Goal: Check status

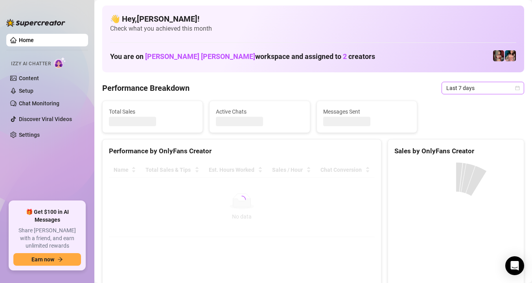
click at [491, 86] on span "Last 7 days" at bounding box center [482, 88] width 73 height 12
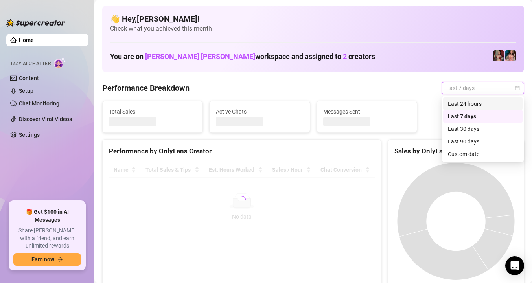
click at [485, 103] on div "Last 24 hours" at bounding box center [483, 103] width 70 height 9
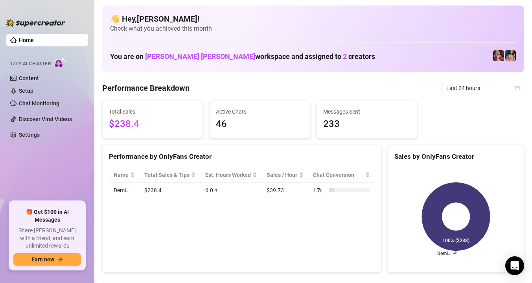
drag, startPoint x: 485, startPoint y: 103, endPoint x: 444, endPoint y: 103, distance: 41.3
click at [444, 103] on div "Total Sales $238.4 Active Chats 46 Messages Sent 233" at bounding box center [313, 120] width 428 height 38
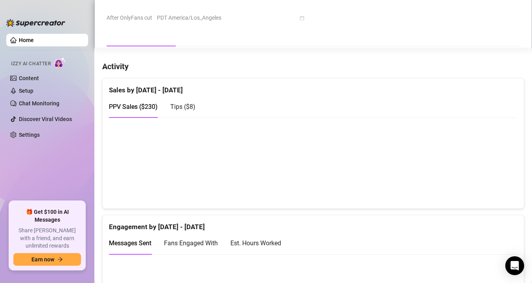
scroll to position [375, 0]
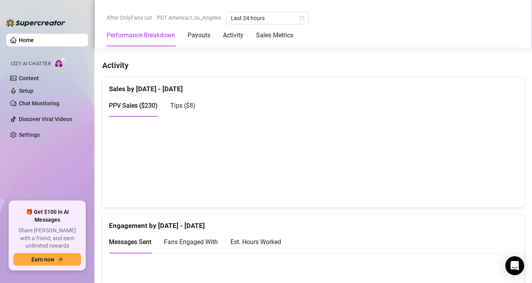
click at [187, 106] on span "Tips ( $8 )" at bounding box center [182, 105] width 25 height 7
click at [139, 102] on span "PPV Sales ( $230 )" at bounding box center [133, 105] width 49 height 7
